Goal: Information Seeking & Learning: Learn about a topic

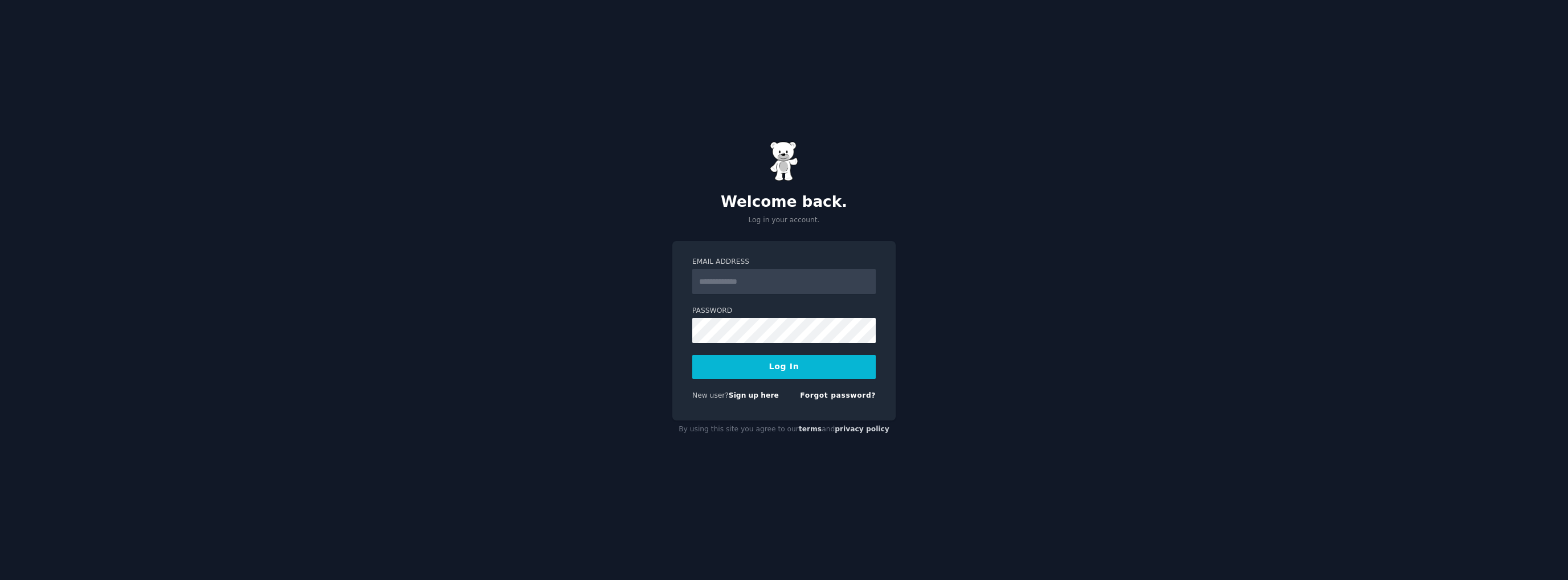
drag, startPoint x: 0, startPoint y: 0, endPoint x: 785, endPoint y: 288, distance: 836.2
click at [785, 293] on input "Email Address" at bounding box center [784, 281] width 184 height 25
type input "**********"
click at [797, 365] on button "Log In" at bounding box center [784, 367] width 184 height 24
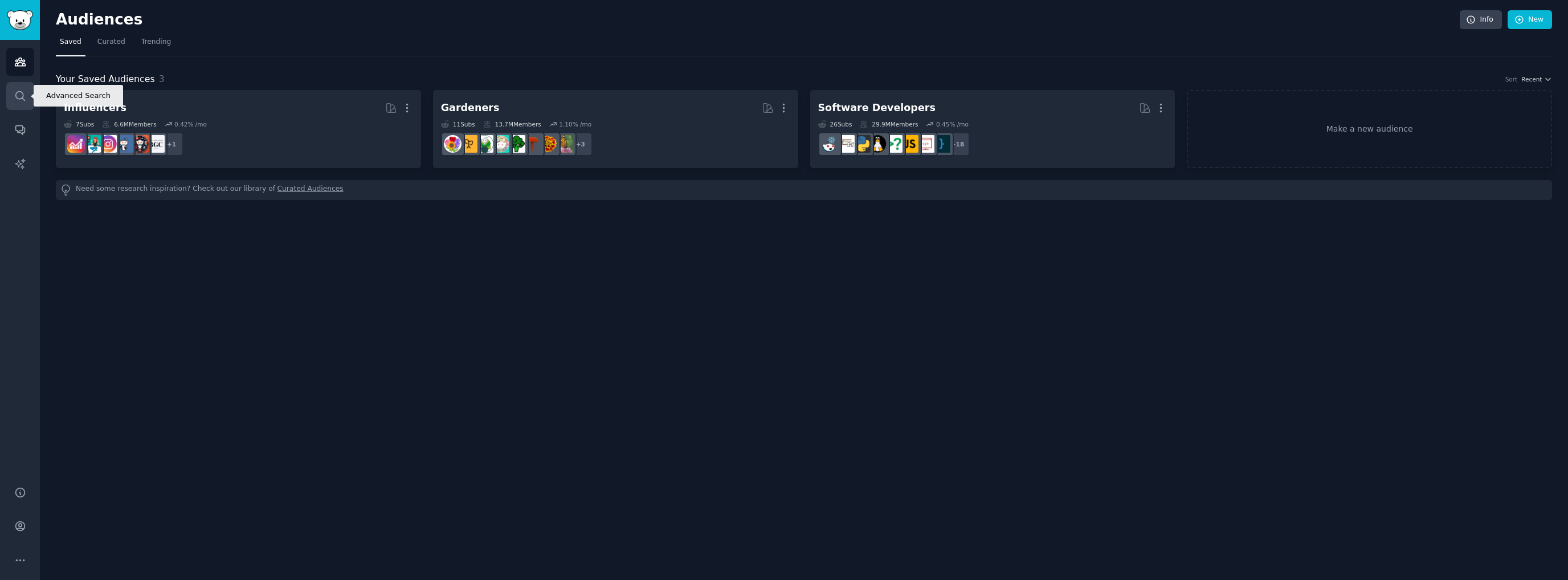
click at [25, 103] on link "Search" at bounding box center [20, 95] width 28 height 28
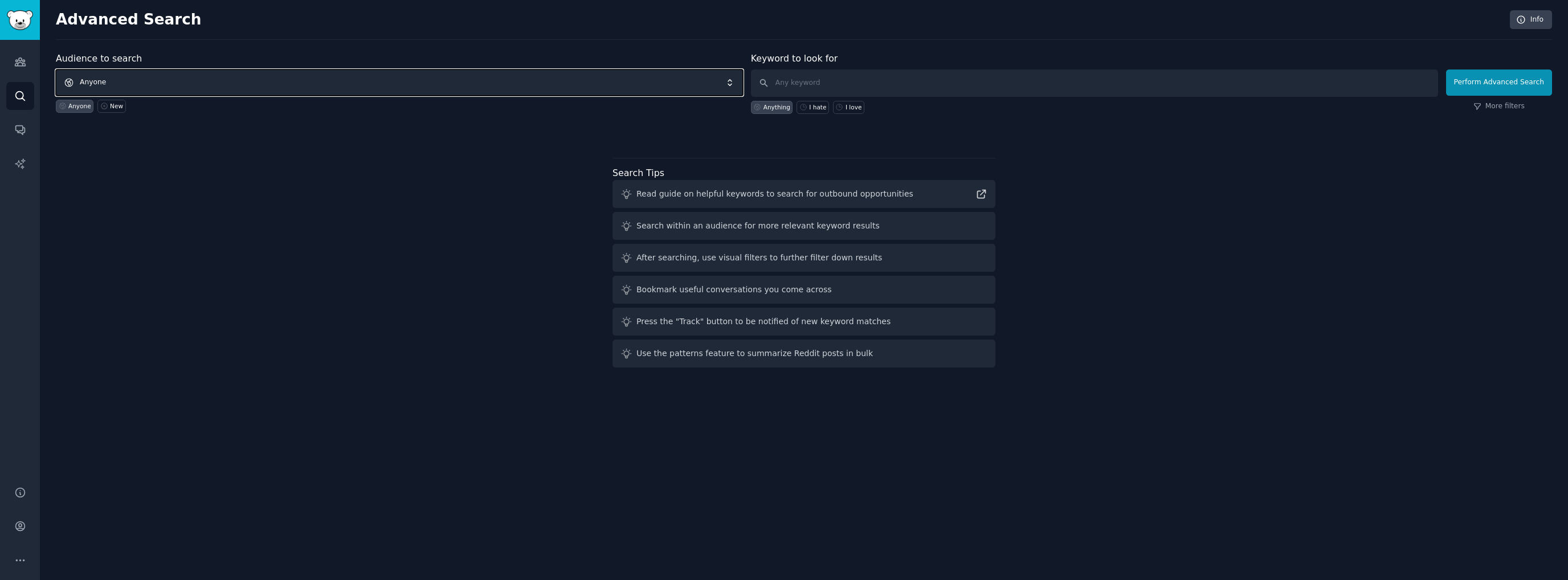
click at [200, 87] on span "Anyone" at bounding box center [399, 82] width 687 height 26
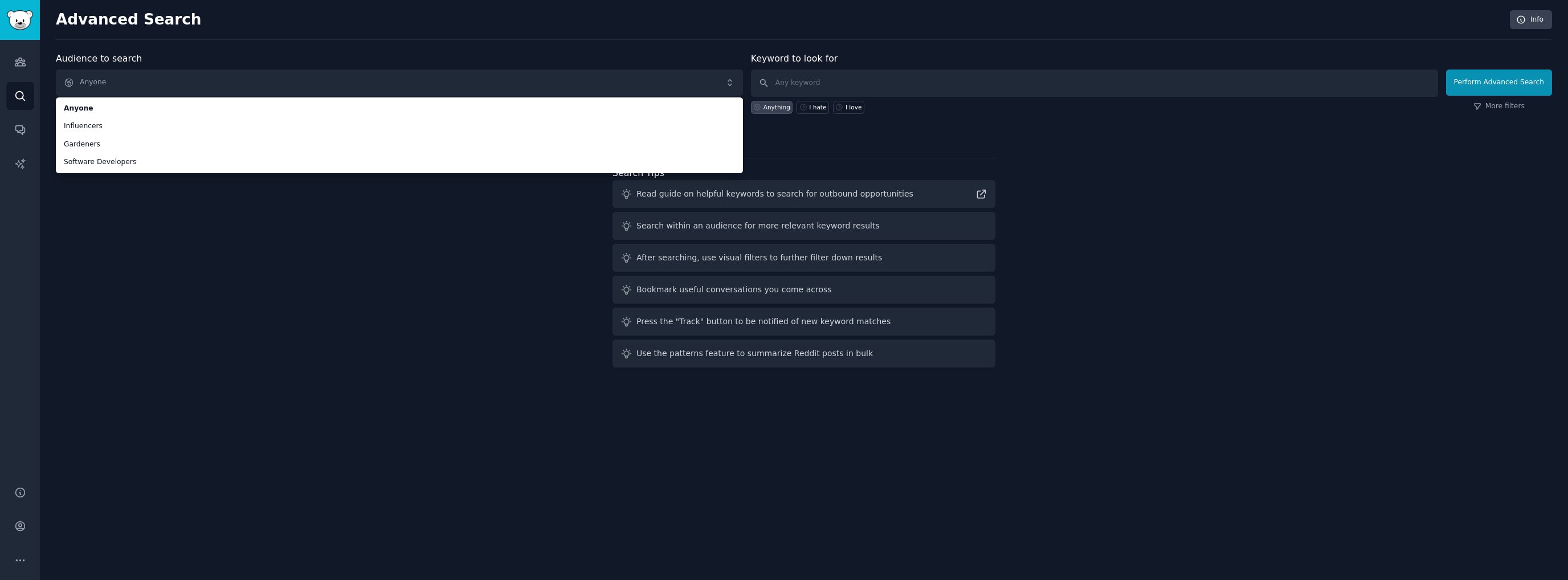
click at [224, 219] on div "Audience to search Anyone Anyone Influencers Gardeners Software Developers Anyo…" at bounding box center [804, 211] width 1497 height 320
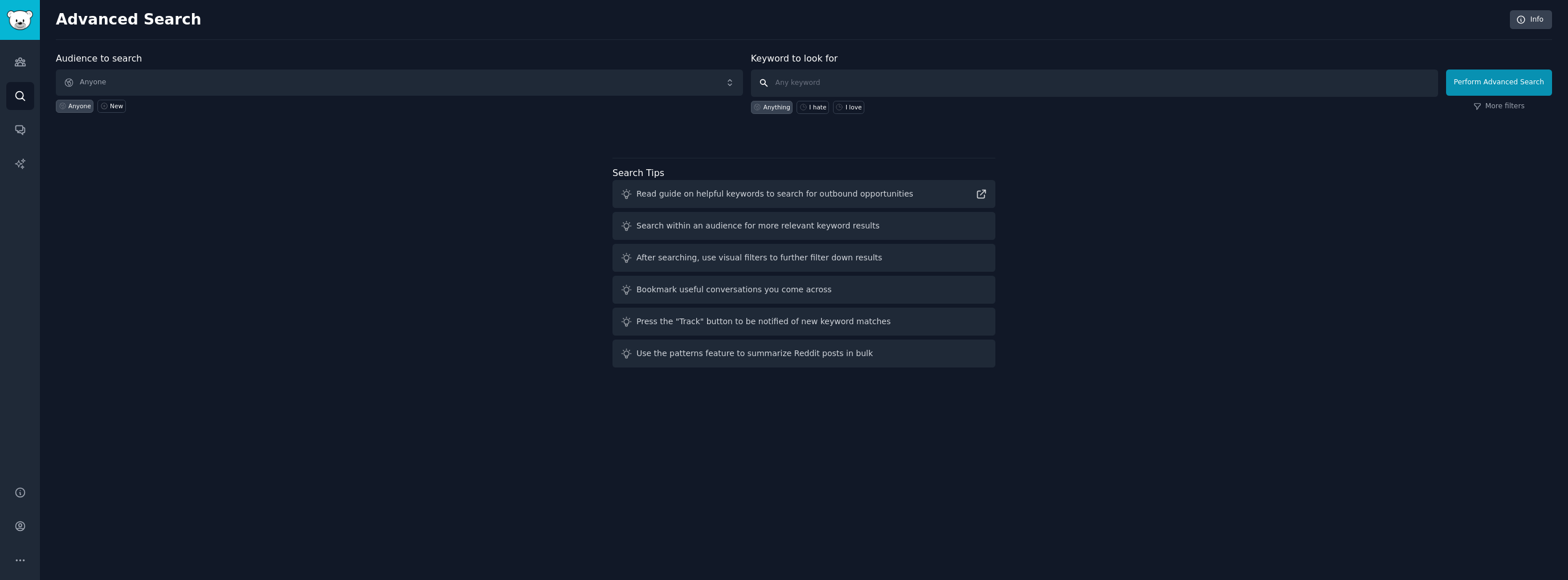
click at [802, 83] on input "text" at bounding box center [1094, 83] width 687 height 27
type input "flashcard"
click at [1495, 85] on button "Perform Advanced Search" at bounding box center [1499, 82] width 106 height 26
click at [16, 65] on icon "Sidebar" at bounding box center [19, 62] width 11 height 8
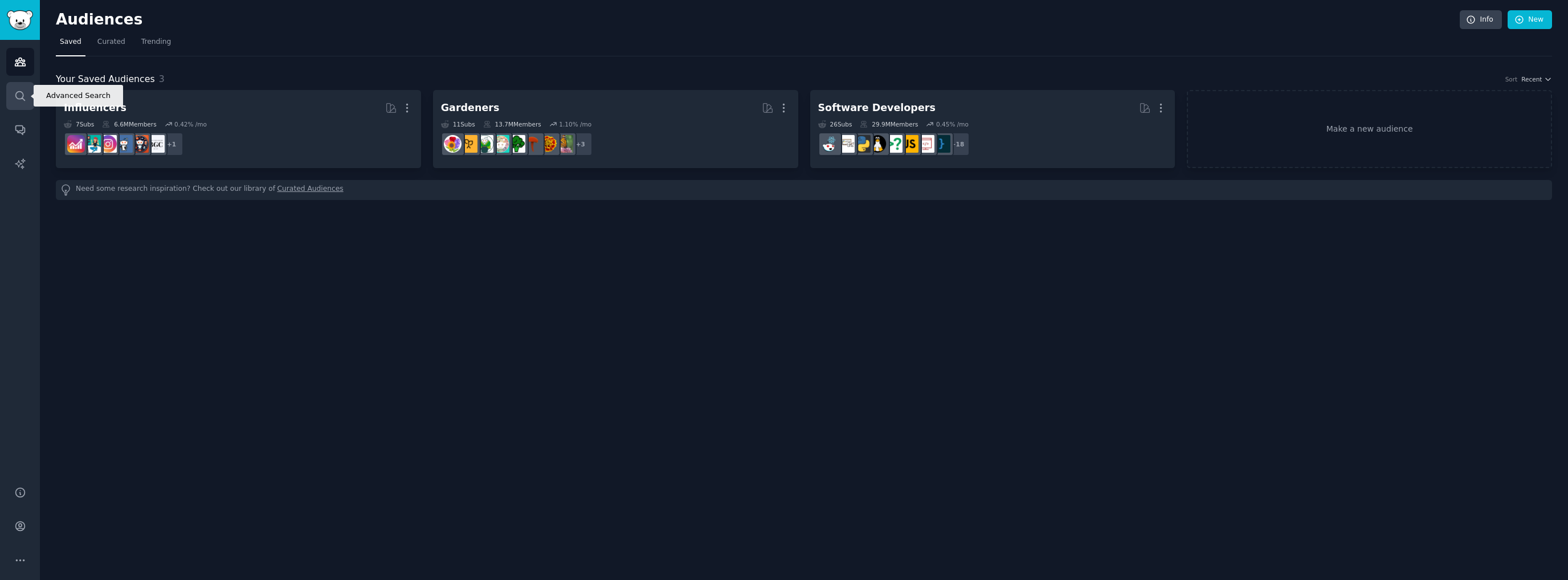
click at [30, 93] on link "Search" at bounding box center [20, 95] width 28 height 28
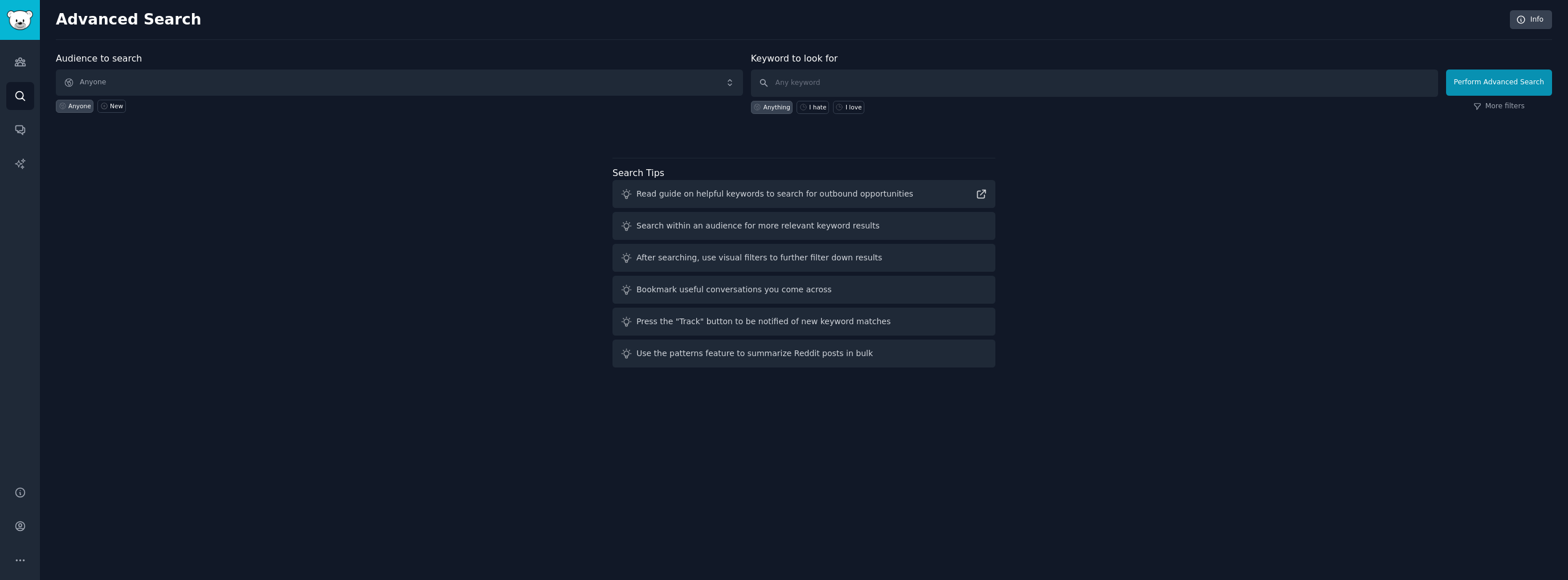
click at [6, 75] on div "Audiences Search Conversations AI Reports" at bounding box center [20, 256] width 40 height 432
click at [12, 66] on link "Audiences" at bounding box center [20, 61] width 28 height 28
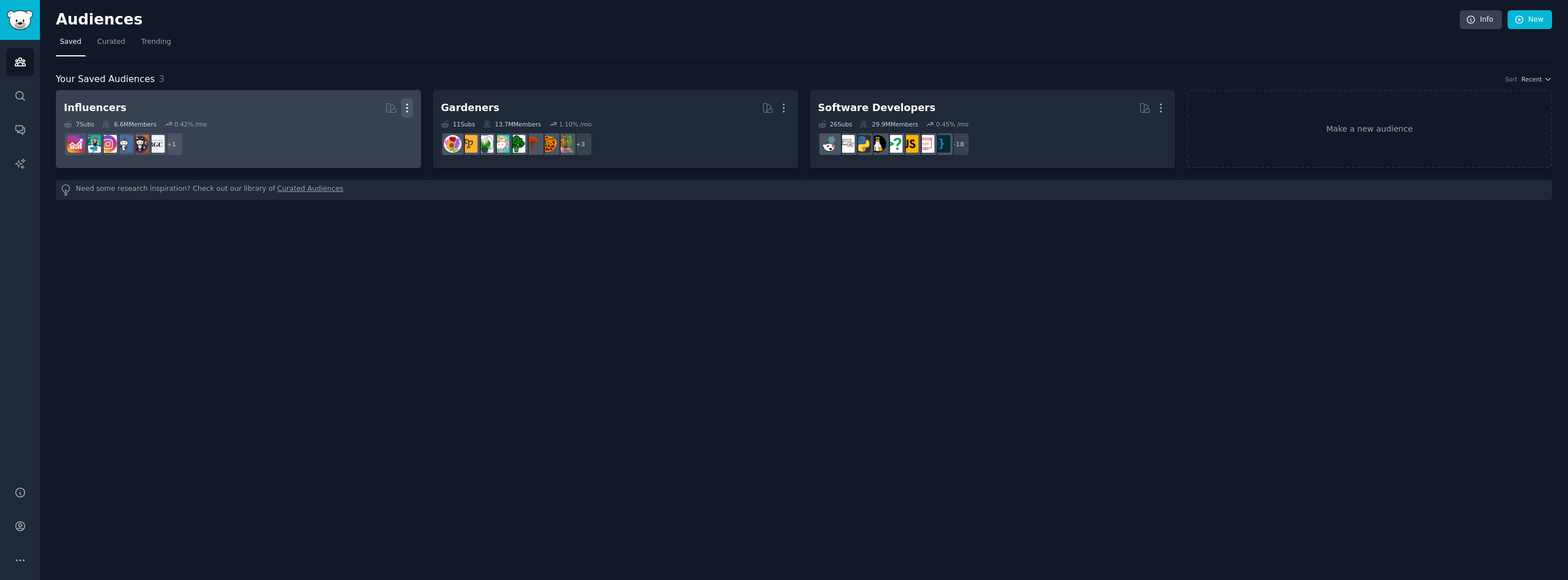
click at [407, 100] on button "More" at bounding box center [407, 108] width 12 height 20
click at [299, 127] on div "7 Sub s 6.6M Members 0.42 % /mo" at bounding box center [238, 124] width 350 height 8
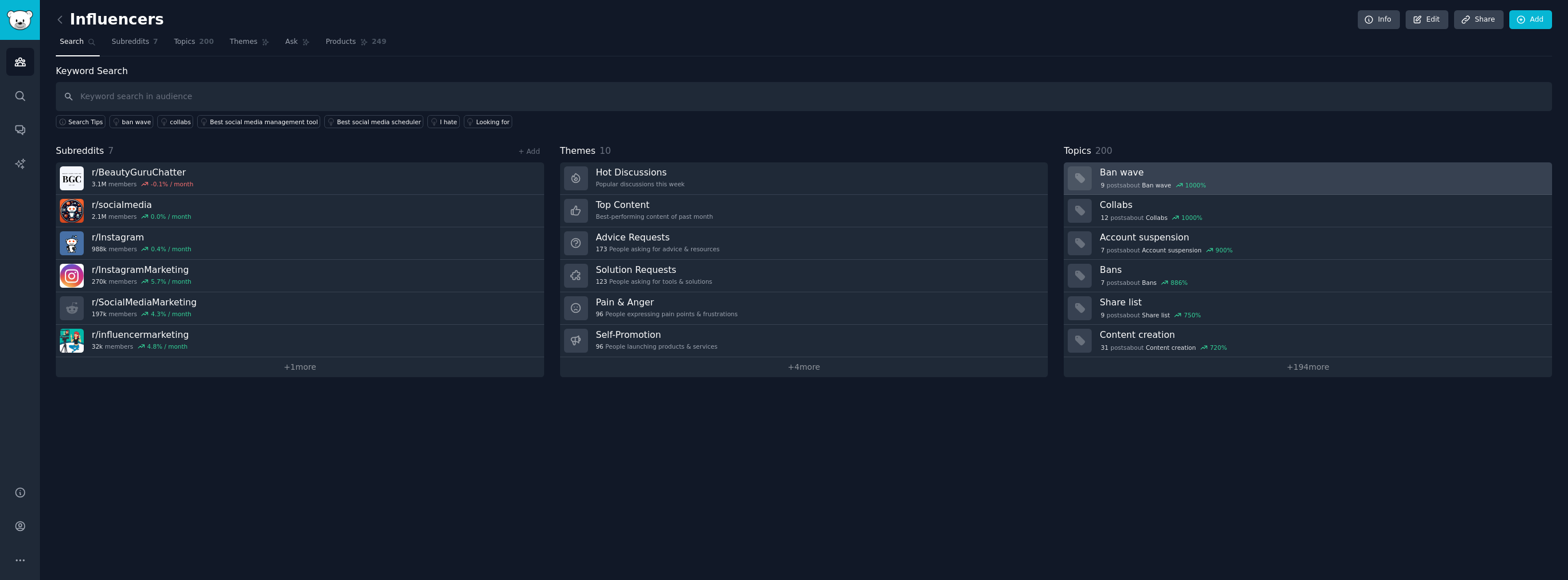
click at [1204, 182] on div "9 post s about Ban wave 1000 %" at bounding box center [1322, 184] width 445 height 11
